Goal: Information Seeking & Learning: Learn about a topic

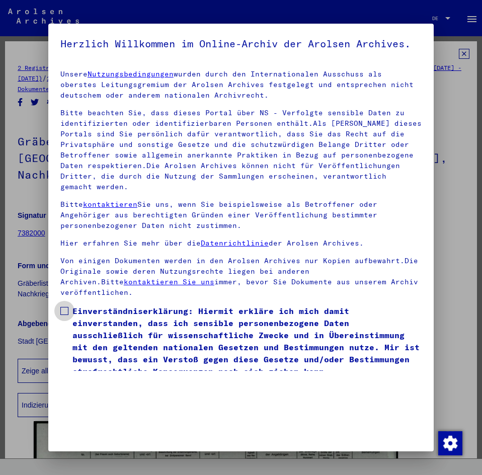
click at [65, 315] on span at bounding box center [64, 311] width 8 height 8
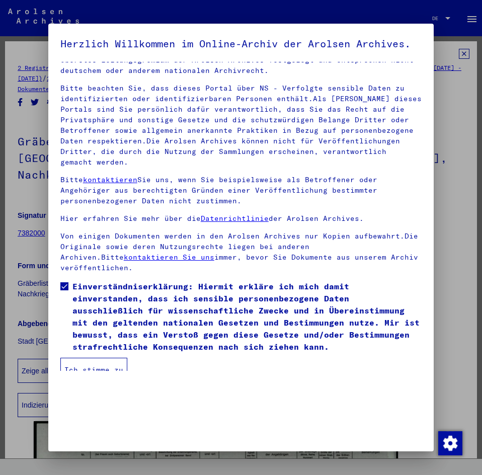
scroll to position [25, 0]
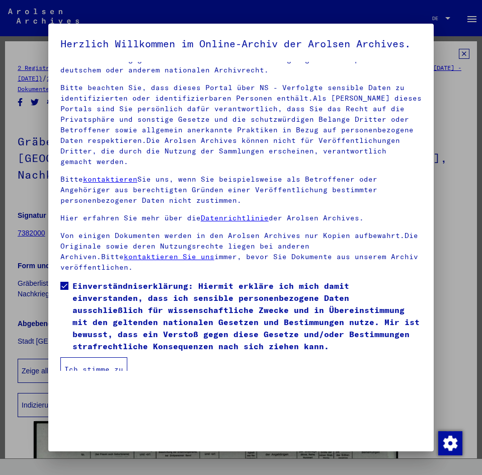
click at [105, 376] on button "Ich stimme zu" at bounding box center [93, 369] width 67 height 24
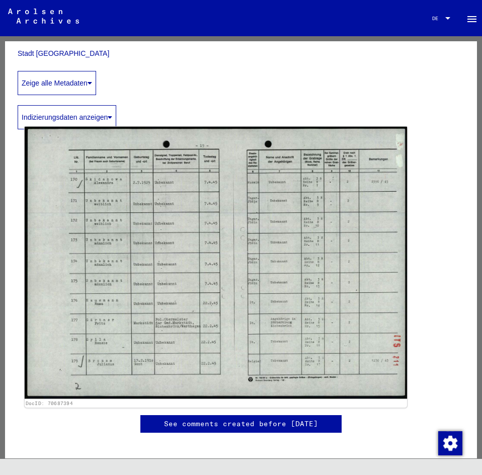
scroll to position [251, 0]
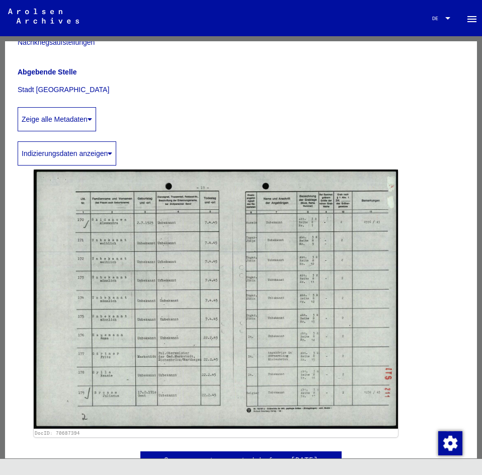
click at [74, 143] on button "Indizierungsdaten anzeigen" at bounding box center [67, 153] width 99 height 24
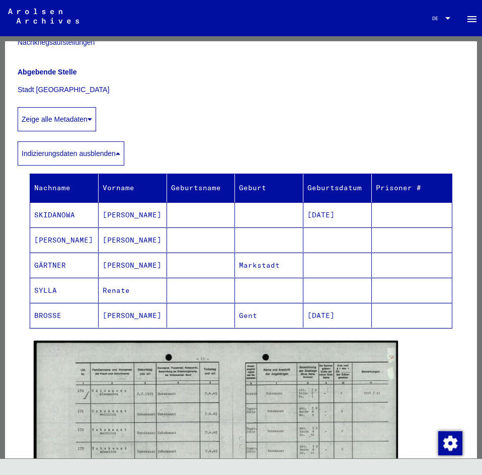
click at [76, 107] on button "Zeige alle Metadaten" at bounding box center [57, 119] width 78 height 24
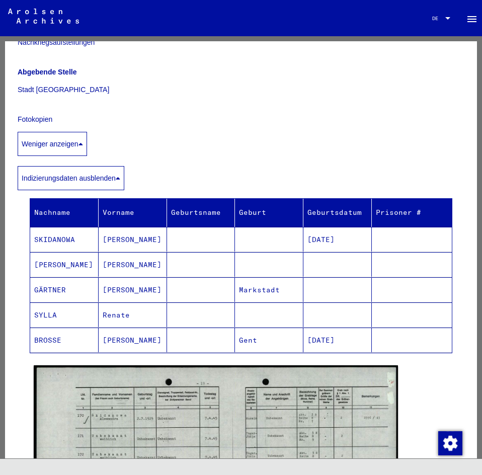
click at [74, 156] on div "Indizierungsdaten ausblenden Nachname Vorname Geburtsname Geburt‏ Geburtsdatum …" at bounding box center [241, 254] width 447 height 197
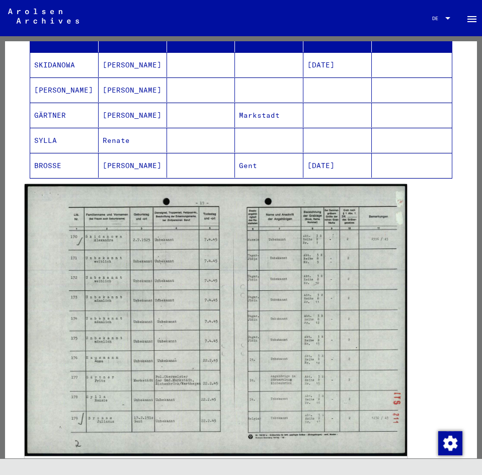
scroll to position [453, 0]
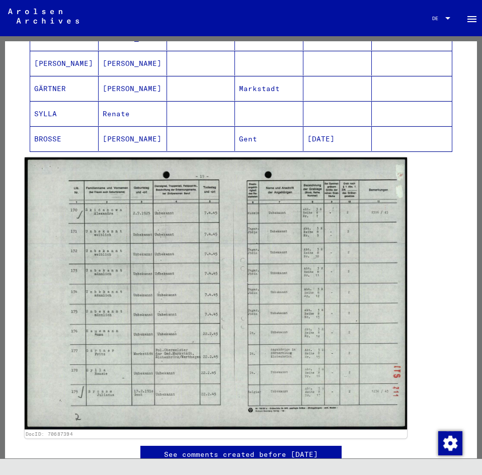
click at [306, 290] on img at bounding box center [216, 293] width 382 height 272
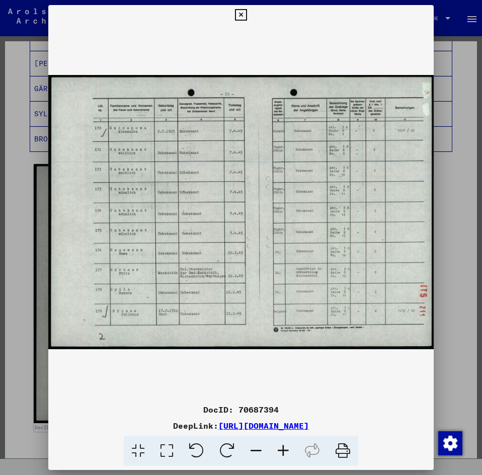
click at [243, 13] on icon at bounding box center [241, 15] width 12 height 12
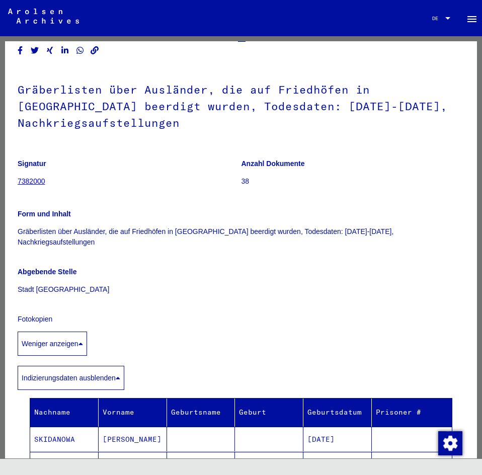
scroll to position [0, 0]
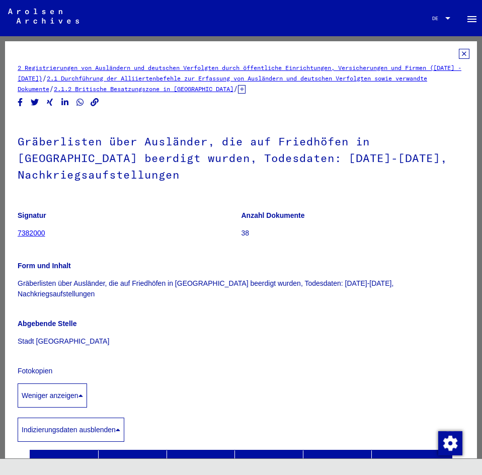
click at [30, 231] on link "7382000" at bounding box center [32, 233] width 28 height 8
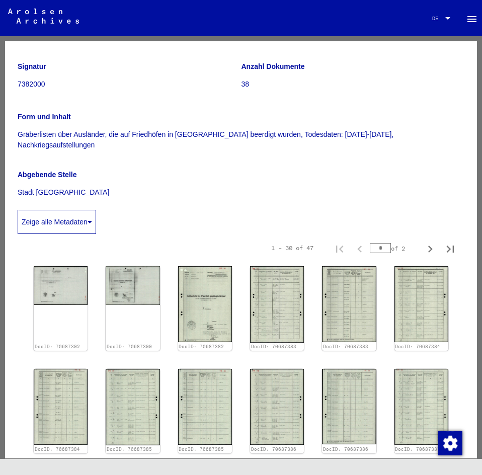
scroll to position [151, 0]
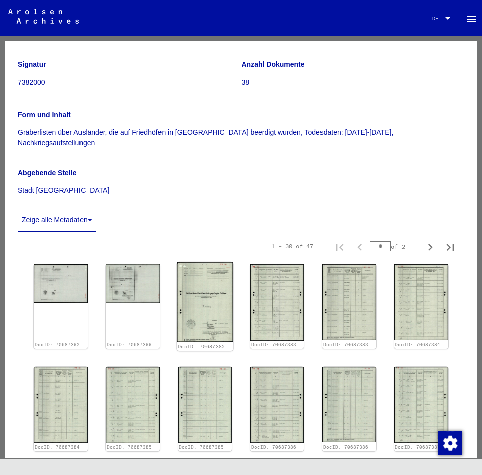
click at [196, 288] on img at bounding box center [205, 301] width 57 height 79
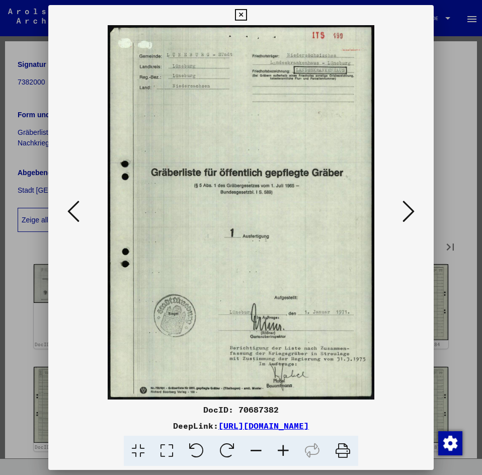
click at [387, 267] on img at bounding box center [240, 212] width 317 height 374
click at [409, 210] on icon at bounding box center [408, 211] width 12 height 24
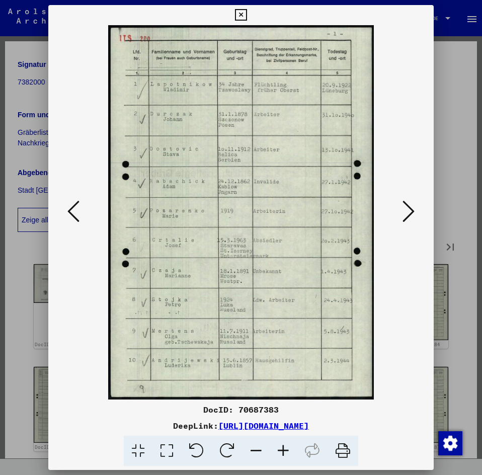
click at [407, 209] on icon at bounding box center [408, 211] width 12 height 24
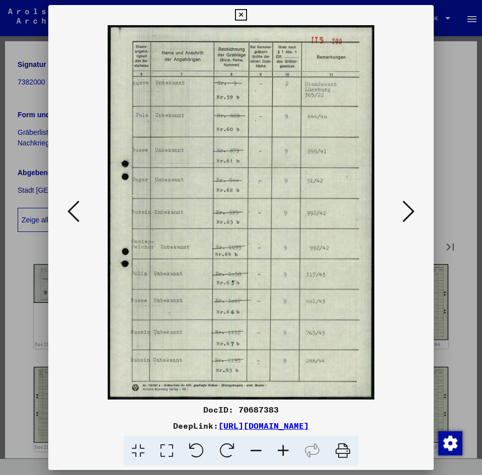
click at [84, 215] on img at bounding box center [240, 212] width 317 height 374
click at [69, 211] on icon at bounding box center [73, 211] width 12 height 24
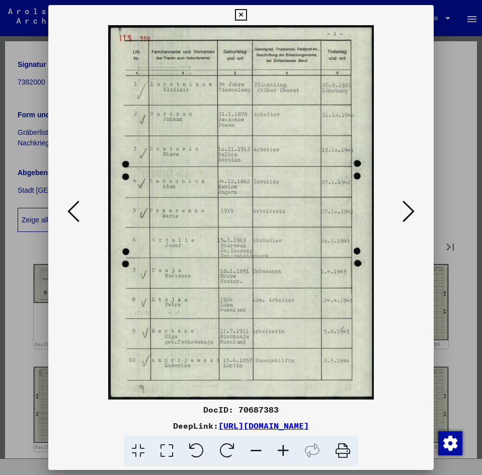
click at [69, 211] on icon at bounding box center [73, 211] width 12 height 24
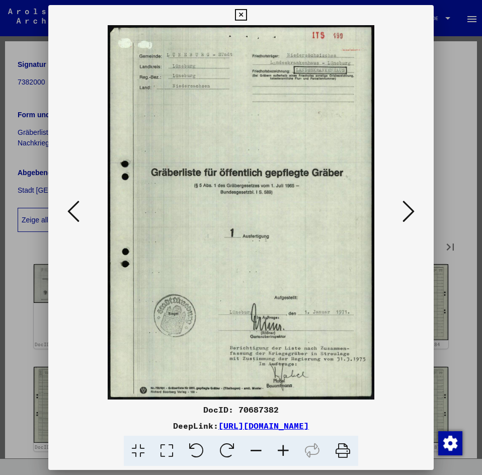
click at [408, 212] on icon at bounding box center [408, 211] width 12 height 24
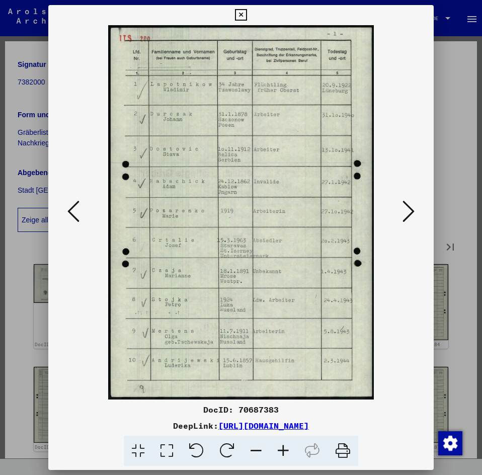
click at [407, 211] on icon at bounding box center [408, 211] width 12 height 24
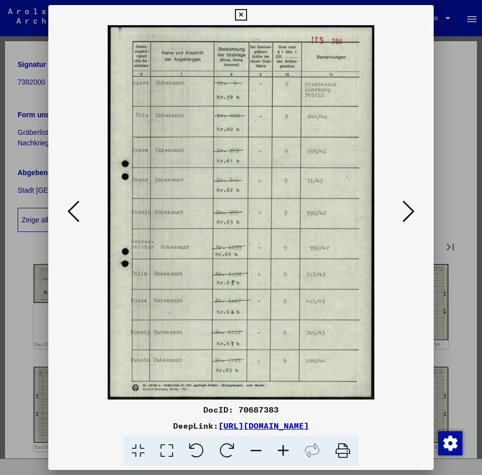
click at [71, 207] on icon at bounding box center [73, 211] width 12 height 24
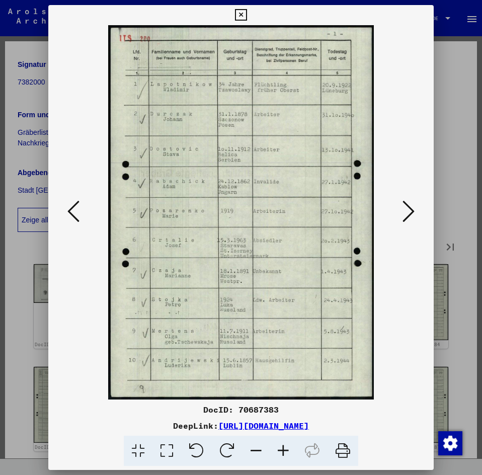
drag, startPoint x: 252, startPoint y: 84, endPoint x: 266, endPoint y: 83, distance: 13.6
click at [266, 83] on img at bounding box center [240, 212] width 317 height 374
click at [409, 268] on div at bounding box center [240, 212] width 385 height 374
click at [410, 214] on icon at bounding box center [408, 211] width 12 height 24
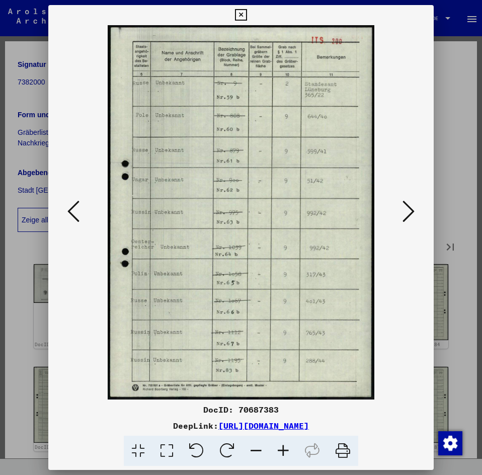
click at [391, 277] on img at bounding box center [240, 212] width 317 height 374
click at [408, 209] on icon at bounding box center [408, 211] width 12 height 24
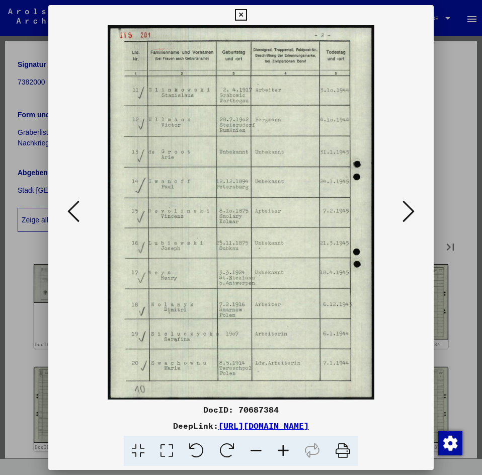
click at [408, 209] on icon at bounding box center [408, 211] width 12 height 24
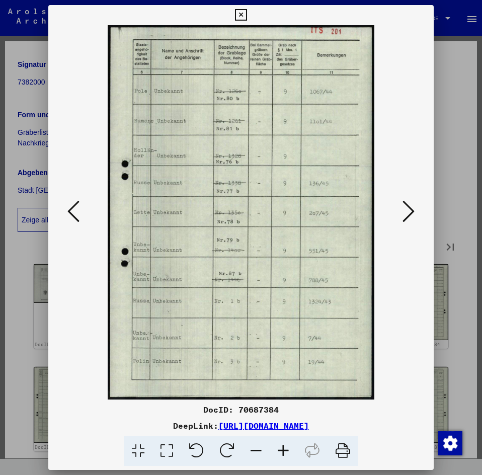
click at [78, 211] on icon at bounding box center [73, 211] width 12 height 24
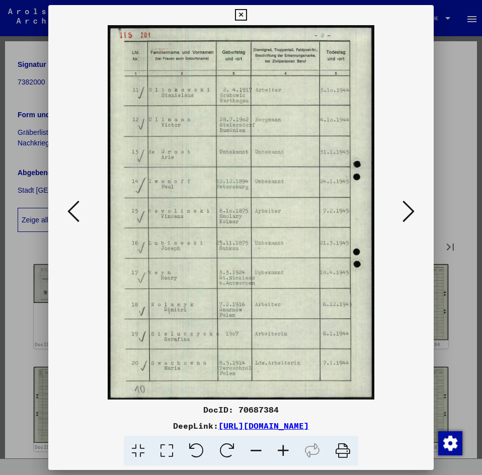
click at [410, 262] on div at bounding box center [240, 212] width 385 height 374
click at [412, 212] on icon at bounding box center [408, 211] width 12 height 24
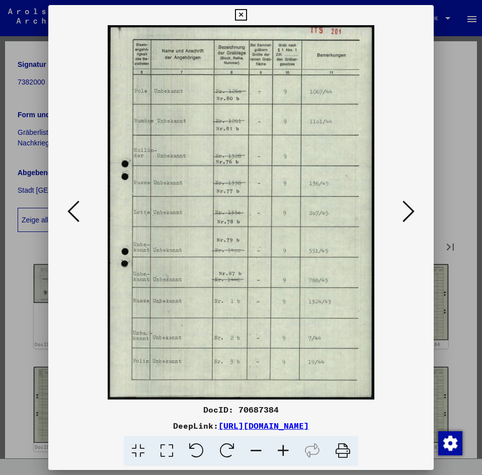
click at [405, 206] on icon at bounding box center [408, 211] width 12 height 24
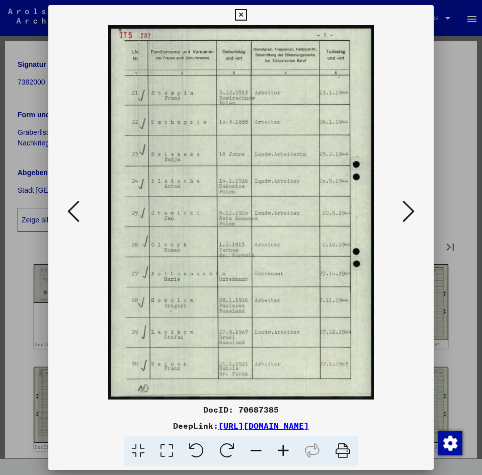
click at [416, 258] on div at bounding box center [240, 212] width 385 height 374
click at [409, 209] on icon at bounding box center [408, 211] width 12 height 24
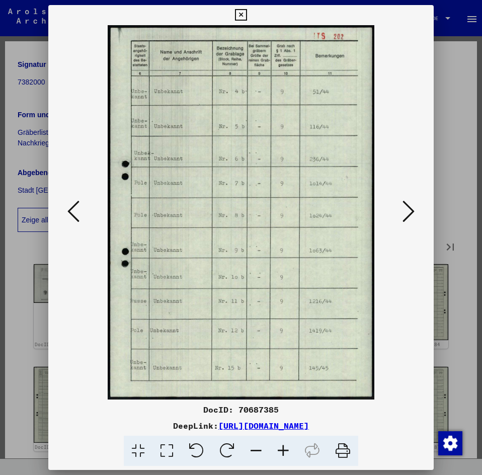
click at [403, 261] on div at bounding box center [240, 212] width 385 height 374
click at [408, 209] on icon at bounding box center [408, 211] width 12 height 24
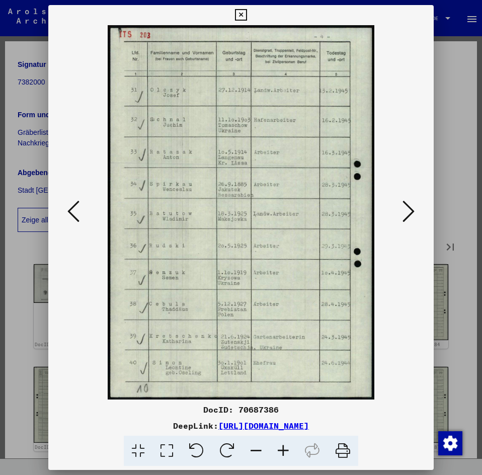
click at [401, 263] on div at bounding box center [240, 212] width 385 height 374
click at [406, 216] on icon at bounding box center [408, 211] width 12 height 24
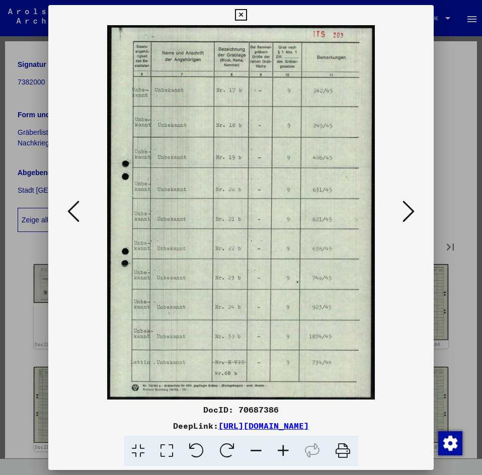
click at [414, 275] on div at bounding box center [240, 212] width 385 height 374
click at [409, 207] on icon at bounding box center [408, 211] width 12 height 24
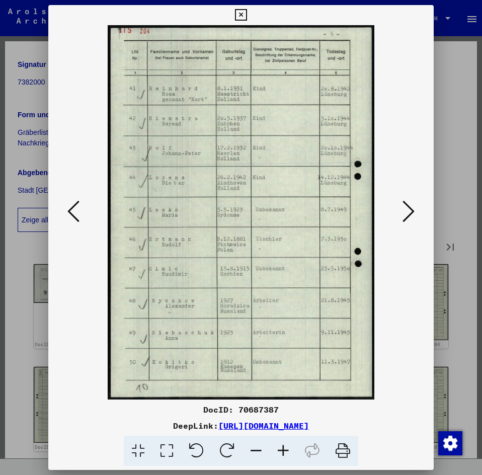
click at [422, 265] on div at bounding box center [240, 212] width 385 height 374
click at [411, 213] on icon at bounding box center [408, 211] width 12 height 24
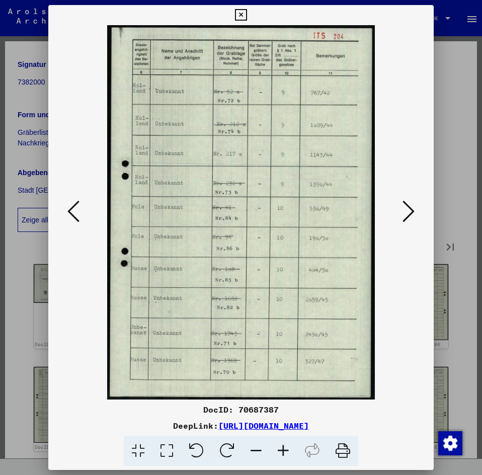
click at [402, 267] on div at bounding box center [240, 212] width 385 height 374
click at [408, 213] on icon at bounding box center [408, 211] width 12 height 24
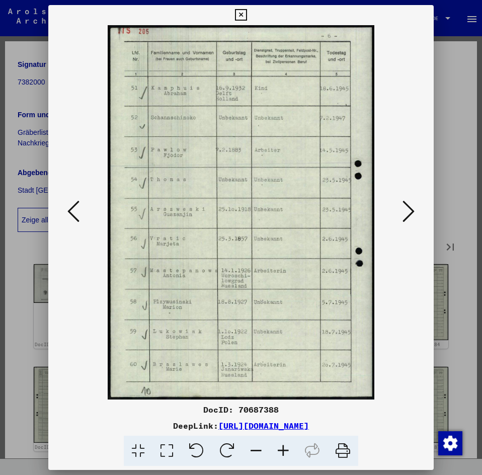
click at [401, 249] on div at bounding box center [240, 212] width 385 height 374
click at [407, 214] on icon at bounding box center [408, 211] width 12 height 24
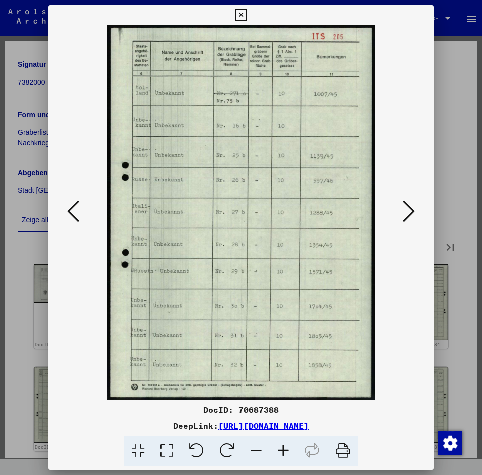
click at [411, 211] on icon at bounding box center [408, 211] width 12 height 24
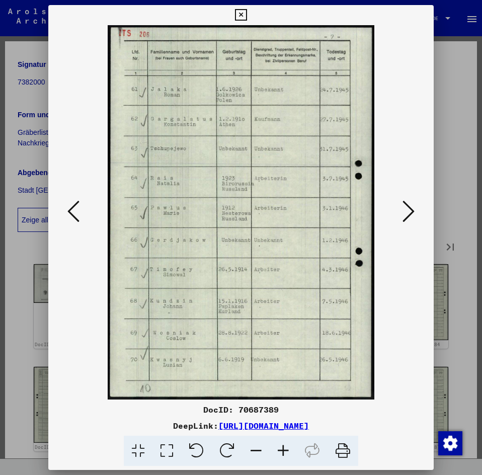
click at [409, 249] on div at bounding box center [240, 212] width 385 height 374
click at [406, 215] on icon at bounding box center [408, 211] width 12 height 24
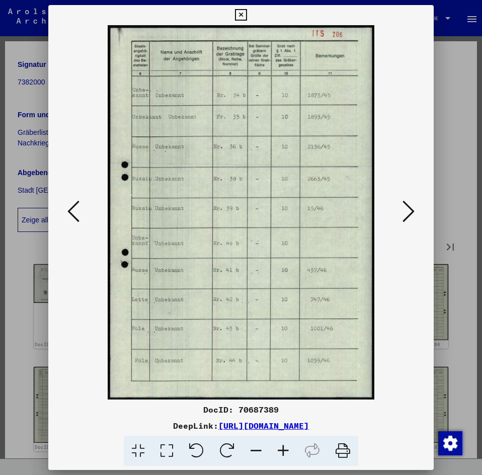
click at [402, 272] on div at bounding box center [240, 212] width 385 height 374
click at [408, 210] on icon at bounding box center [408, 211] width 12 height 24
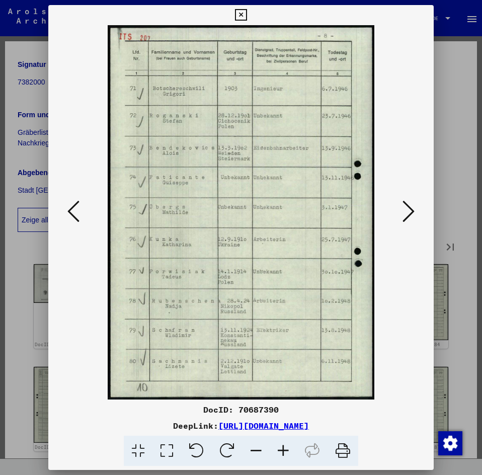
click at [397, 258] on img at bounding box center [240, 212] width 317 height 374
click at [414, 207] on icon at bounding box center [408, 211] width 12 height 24
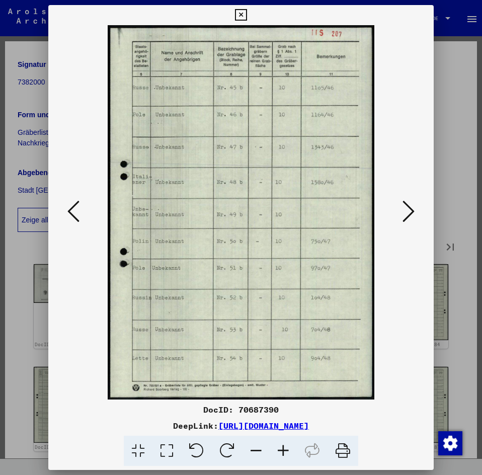
click at [410, 274] on div at bounding box center [240, 212] width 385 height 374
click at [410, 212] on icon at bounding box center [408, 211] width 12 height 24
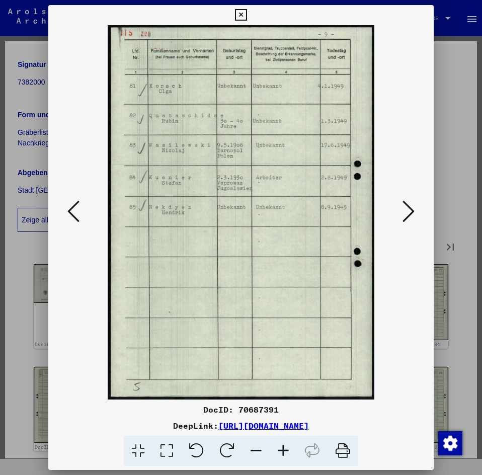
click at [406, 265] on div at bounding box center [240, 212] width 385 height 374
click at [405, 212] on icon at bounding box center [408, 211] width 12 height 24
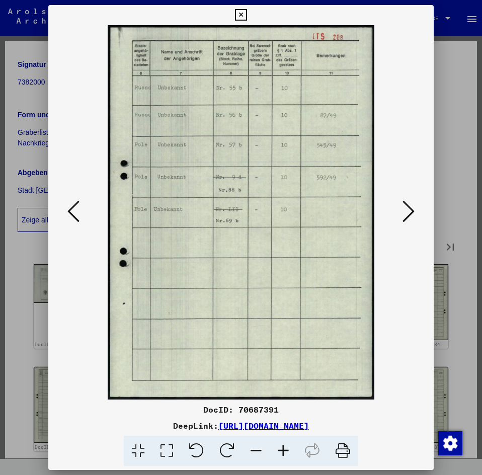
click at [404, 270] on div at bounding box center [240, 212] width 385 height 374
click at [410, 211] on icon at bounding box center [408, 211] width 12 height 24
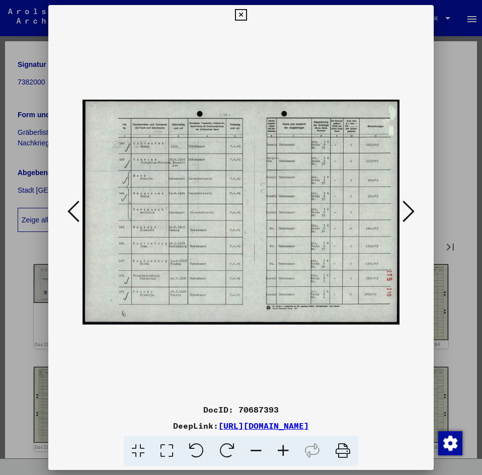
click at [416, 270] on div at bounding box center [240, 212] width 385 height 374
click at [409, 208] on icon at bounding box center [408, 211] width 12 height 24
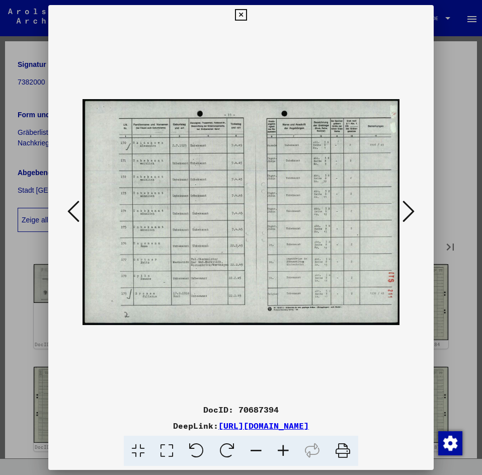
click at [418, 256] on div at bounding box center [240, 212] width 385 height 374
click at [408, 212] on icon at bounding box center [408, 211] width 12 height 24
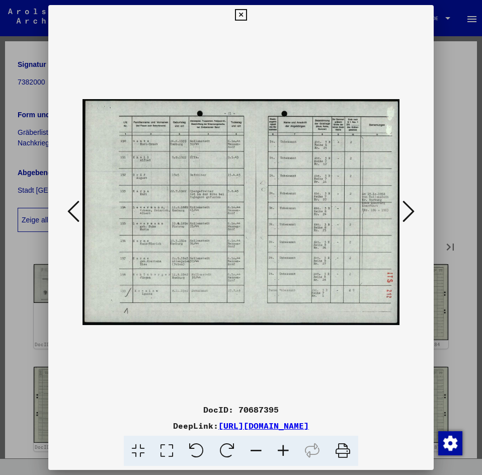
click at [411, 256] on div at bounding box center [240, 212] width 385 height 374
click at [408, 210] on icon at bounding box center [408, 211] width 12 height 24
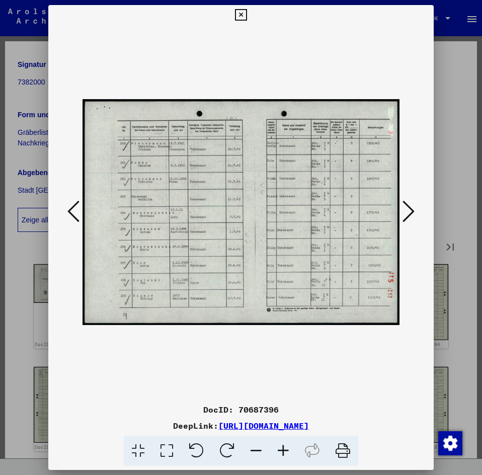
click at [408, 210] on icon at bounding box center [408, 211] width 12 height 24
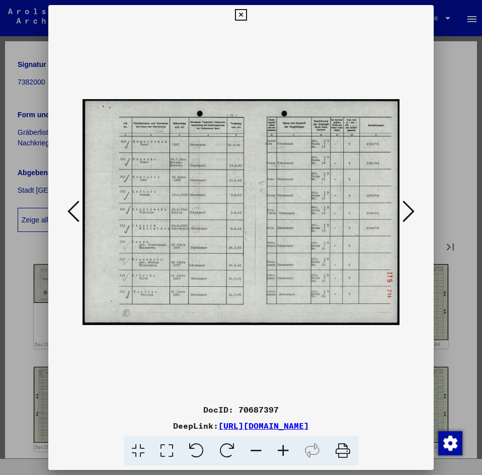
click at [408, 254] on div at bounding box center [240, 212] width 385 height 374
click at [411, 210] on icon at bounding box center [408, 211] width 12 height 24
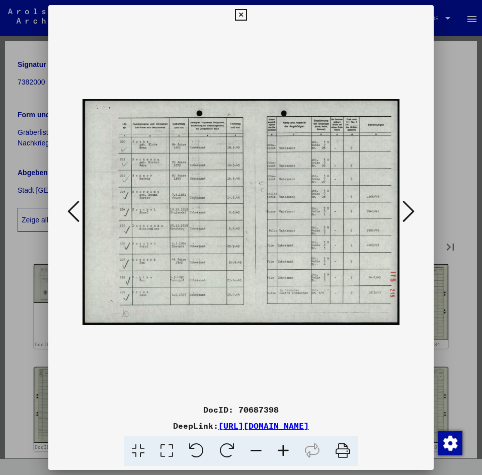
click at [394, 353] on img at bounding box center [240, 212] width 317 height 374
click at [408, 211] on icon at bounding box center [408, 211] width 12 height 24
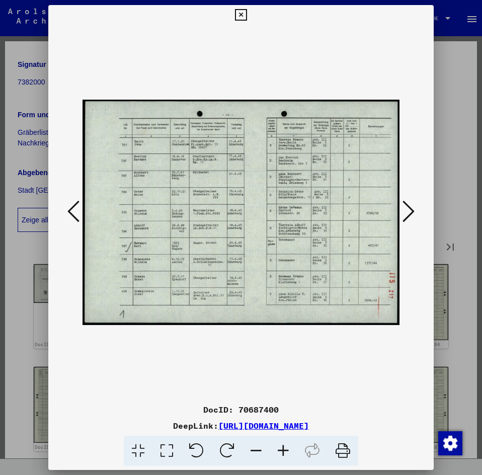
click at [282, 447] on icon at bounding box center [283, 451] width 27 height 31
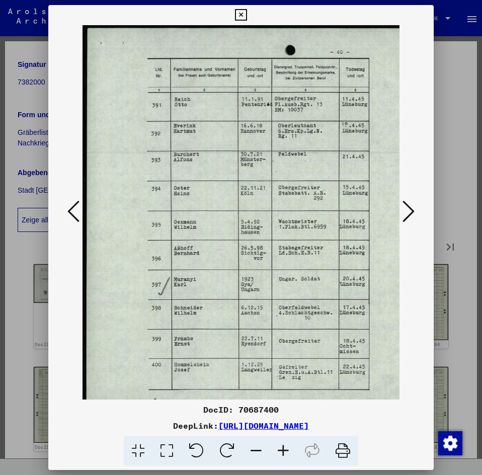
scroll to position [0, 15]
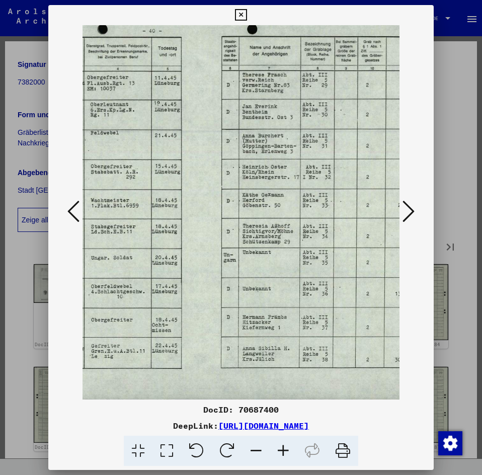
drag, startPoint x: 313, startPoint y: 276, endPoint x: 94, endPoint y: 253, distance: 219.9
click at [104, 256] on img at bounding box center [176, 203] width 562 height 399
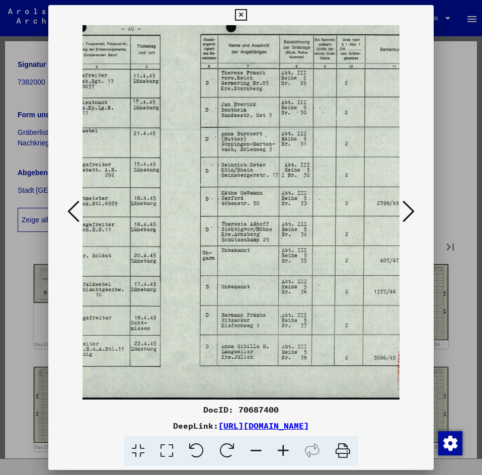
click at [409, 212] on icon at bounding box center [408, 211] width 12 height 24
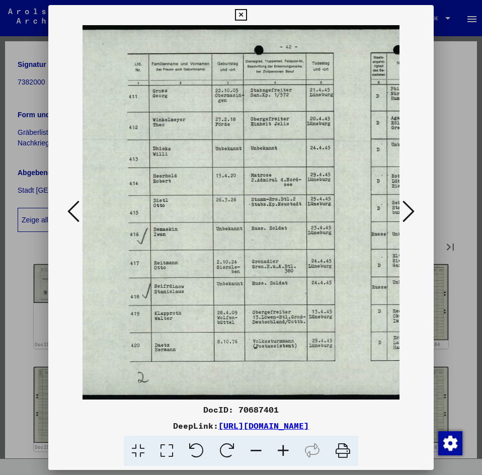
scroll to position [0, 15]
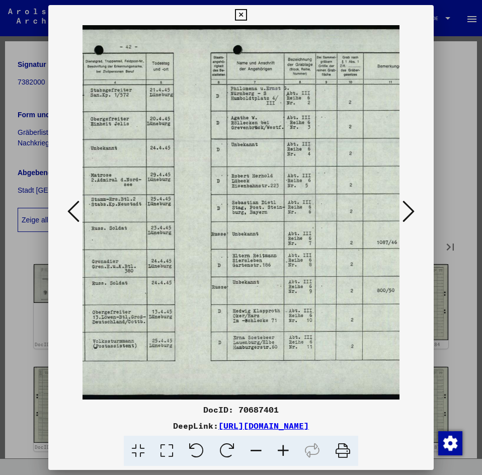
drag, startPoint x: 290, startPoint y: 213, endPoint x: 317, endPoint y: 220, distance: 28.1
click at [318, 220] on img at bounding box center [167, 212] width 523 height 374
click at [387, 271] on img at bounding box center [166, 212] width 523 height 374
click at [407, 213] on icon at bounding box center [408, 211] width 12 height 24
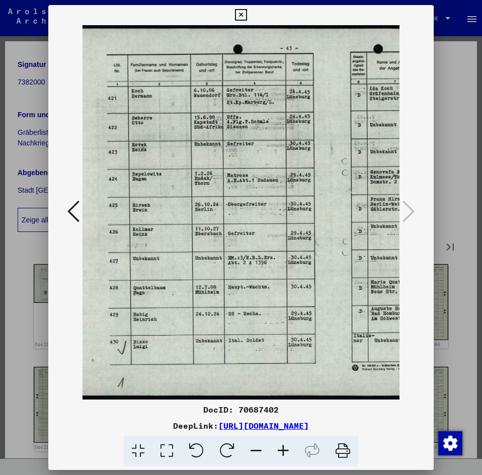
scroll to position [0, 17]
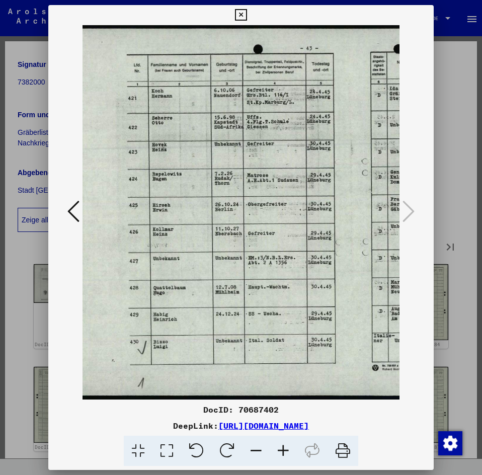
drag, startPoint x: 295, startPoint y: 268, endPoint x: 455, endPoint y: 256, distance: 160.3
click at [456, 258] on div "DocID: 70687402 DeepLink: [URL][DOMAIN_NAME]" at bounding box center [241, 237] width 482 height 475
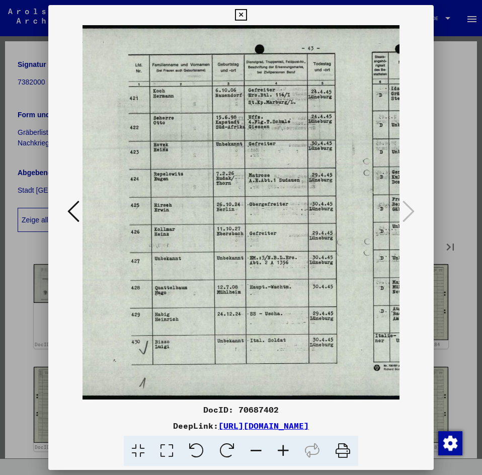
click at [240, 15] on icon at bounding box center [241, 15] width 12 height 12
